Goal: Navigation & Orientation: Find specific page/section

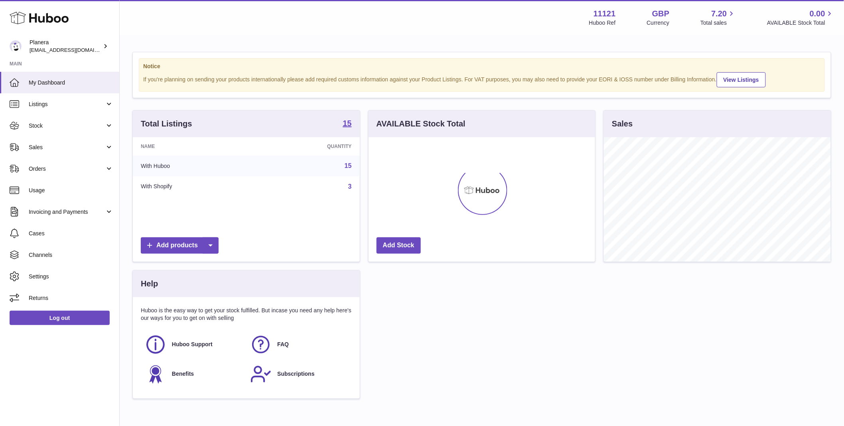
scroll to position [124, 227]
click at [42, 173] on link "Orders" at bounding box center [59, 169] width 119 height 22
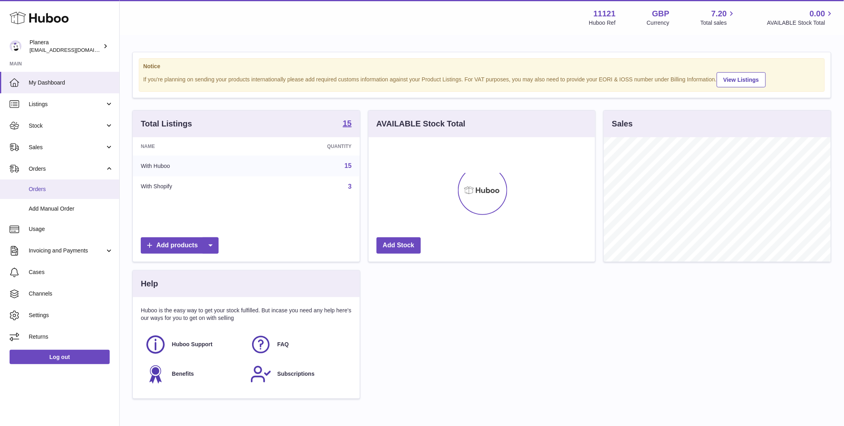
click at [43, 196] on link "Orders" at bounding box center [59, 189] width 119 height 20
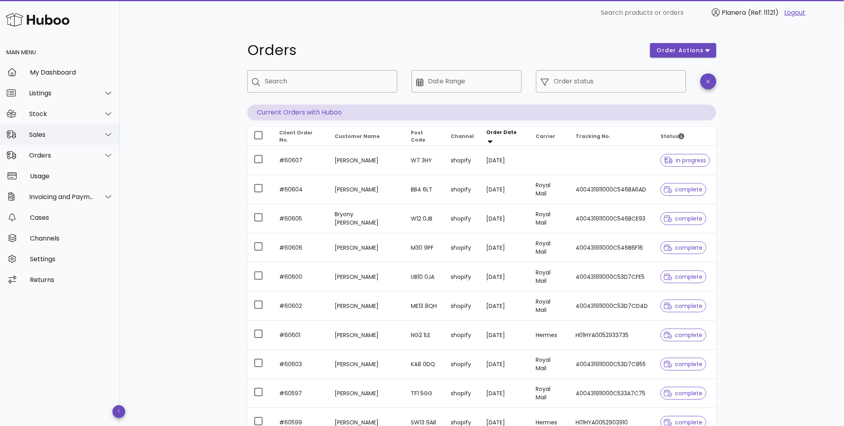
click at [47, 131] on div "Sales" at bounding box center [61, 135] width 65 height 8
click at [48, 114] on div "Stock" at bounding box center [61, 114] width 65 height 8
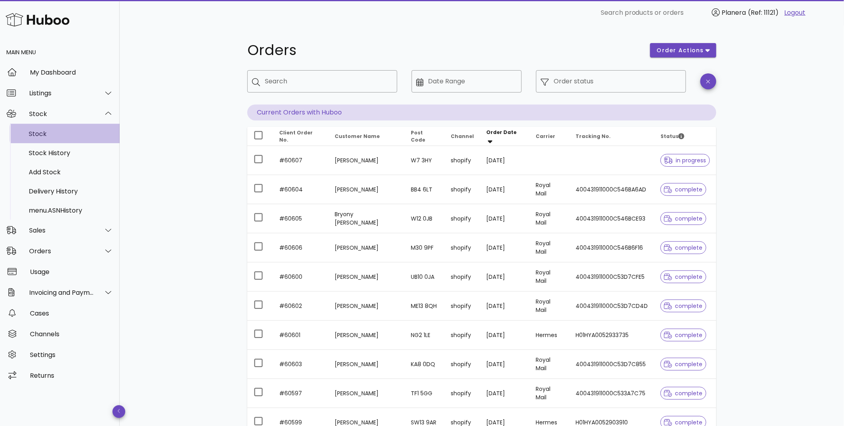
click at [48, 129] on div "Stock" at bounding box center [71, 133] width 85 height 17
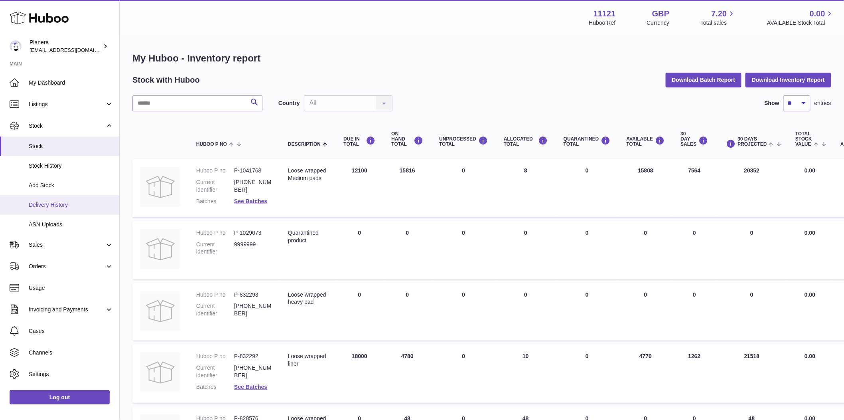
click at [43, 198] on link "Delivery History" at bounding box center [59, 205] width 119 height 20
